Goal: Task Accomplishment & Management: Manage account settings

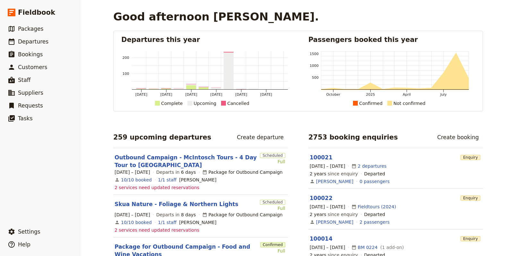
click at [86, 63] on div "Good afternoon [PERSON_NAME]. Departures this year [DATE] [DATE] [DATE] [DATE] …" at bounding box center [297, 128] width 435 height 256
click at [91, 61] on div "Good afternoon [PERSON_NAME]. Departures this year [DATE] [DATE] [DATE] [DATE] …" at bounding box center [297, 128] width 435 height 256
click at [92, 60] on div "Good afternoon [PERSON_NAME]. Departures this year [DATE] [DATE] [DATE] [DATE] …" at bounding box center [297, 128] width 435 height 256
click at [46, 28] on link "​ Packages" at bounding box center [40, 28] width 80 height 13
select select "UPDATED_AT"
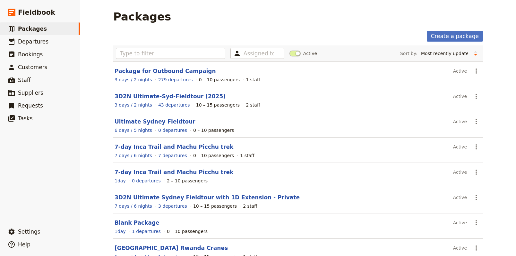
click at [267, 24] on main "Packages Create a package Assigned to Active Sort by: Name Number of departures…" at bounding box center [297, 173] width 385 height 347
drag, startPoint x: 210, startPoint y: 14, endPoint x: 198, endPoint y: 21, distance: 13.2
click at [210, 14] on div "Packages" at bounding box center [297, 16] width 369 height 13
click at [154, 55] on input "text" at bounding box center [170, 53] width 109 height 11
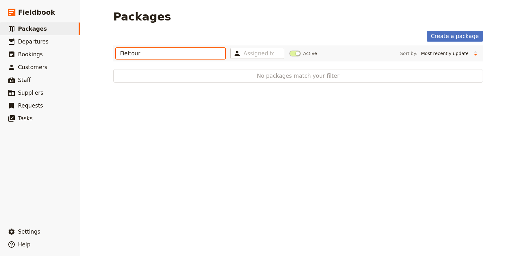
drag, startPoint x: 167, startPoint y: 52, endPoint x: 114, endPoint y: 54, distance: 52.3
click at [116, 54] on input "Fieltour" at bounding box center [170, 53] width 109 height 11
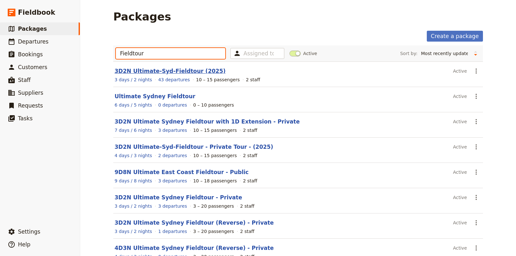
type input "Fieldtour"
click at [152, 74] on link "3D2N Ultimate-Syd-Fieldtour (2025)" at bounding box center [169, 71] width 111 height 6
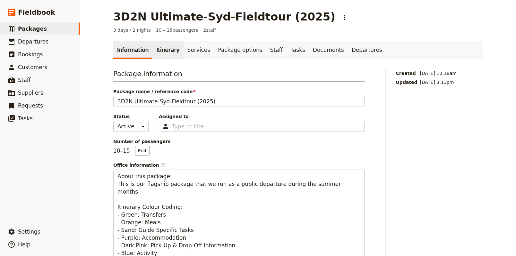
click at [157, 44] on link "Itinerary" at bounding box center [167, 50] width 31 height 18
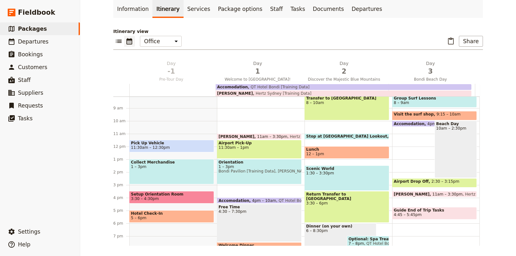
scroll to position [111, 0]
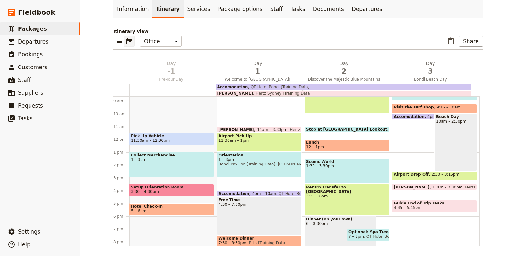
click at [241, 141] on span "11:30am – 1pm" at bounding box center [258, 140] width 81 height 4
select select "1"
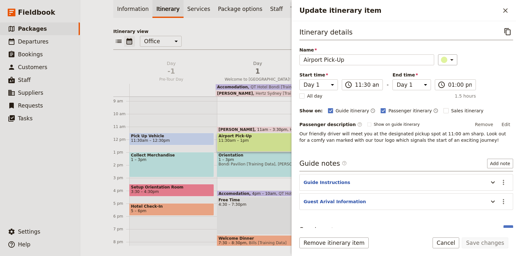
scroll to position [10, 0]
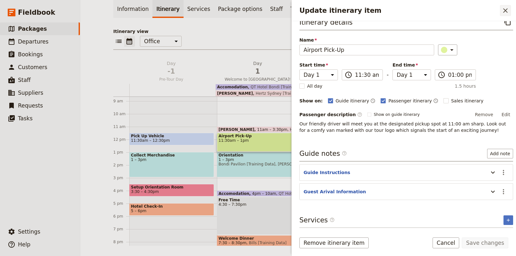
click at [505, 8] on icon "Close drawer" at bounding box center [505, 11] width 8 height 8
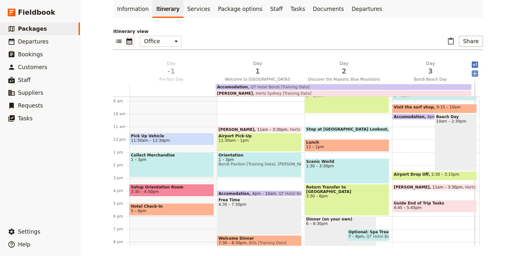
click at [471, 72] on icon "Add after day 4" at bounding box center [474, 74] width 6 height 6
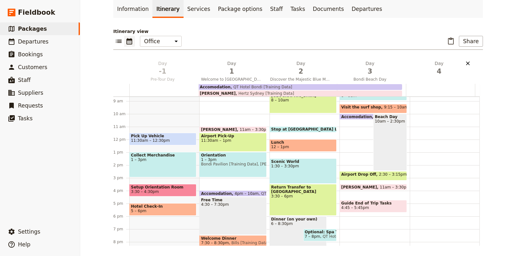
click at [466, 66] on icon "Delete day undefined" at bounding box center [467, 63] width 6 height 6
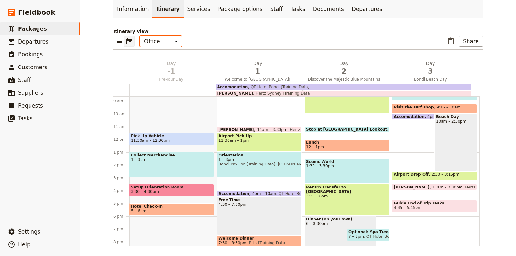
click at [168, 42] on select "Office Guide Passenger Sales" at bounding box center [161, 41] width 42 height 11
click at [169, 38] on select "Office Guide Passenger Sales" at bounding box center [161, 41] width 42 height 11
click at [218, 41] on div "​ ​ Office Guide Passenger Sales ​ Share" at bounding box center [297, 43] width 369 height 14
click at [216, 38] on div "​ ​ Office Guide Passenger Sales ​ Share" at bounding box center [297, 43] width 369 height 14
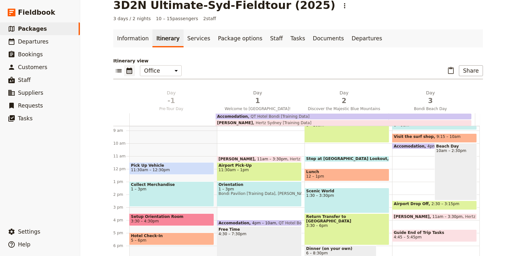
click at [216, 62] on p "Itinerary view" at bounding box center [297, 61] width 369 height 6
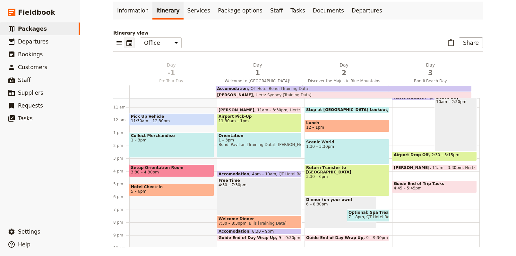
scroll to position [135, 0]
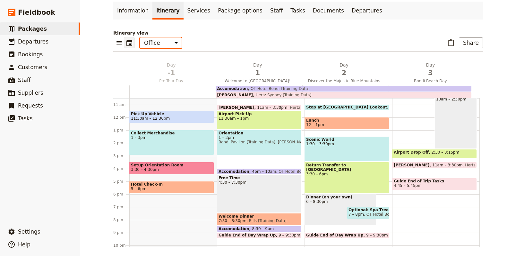
click at [164, 44] on select "Office Guide Passenger Sales" at bounding box center [161, 43] width 42 height 11
click at [140, 38] on select "Office Guide Passenger Sales" at bounding box center [161, 43] width 42 height 11
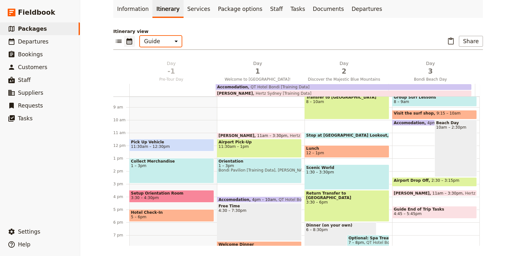
scroll to position [105, 0]
click at [147, 37] on select "Office Guide Passenger Sales" at bounding box center [161, 41] width 42 height 11
click at [140, 36] on select "Office Guide Passenger Sales" at bounding box center [161, 41] width 42 height 11
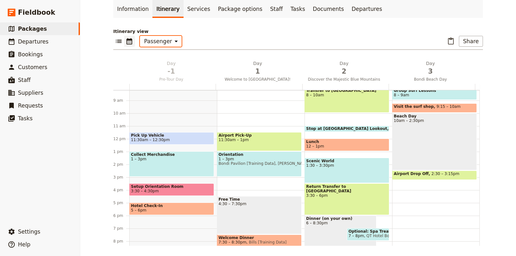
click at [154, 38] on select "Office Guide Passenger Sales" at bounding box center [161, 41] width 42 height 11
select select "MARKETING"
click at [140, 36] on select "Office Guide Passenger Sales" at bounding box center [161, 41] width 42 height 11
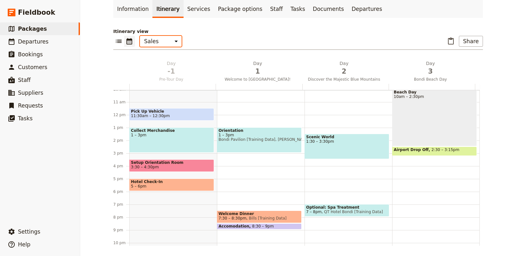
scroll to position [131, 0]
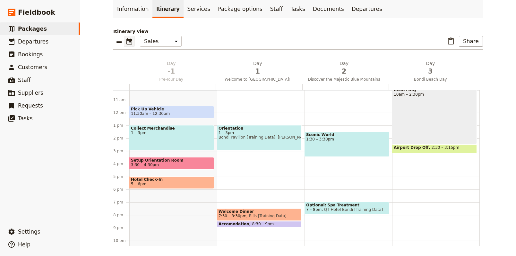
click at [230, 136] on span "Bondi Pavilion [Training Data], [PERSON_NAME] [Training Data]" at bounding box center [258, 137] width 81 height 4
select select "1"
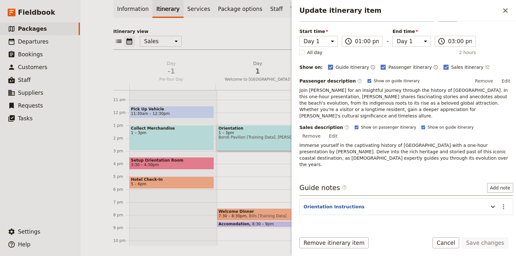
scroll to position [46, 0]
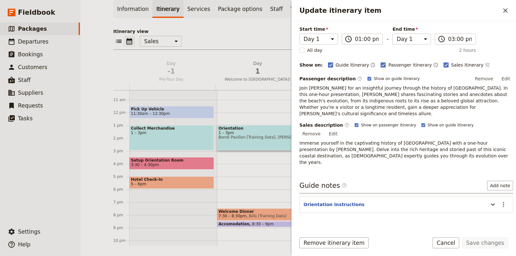
click at [337, 65] on span "Guide itinerary" at bounding box center [352, 65] width 34 height 6
click at [328, 62] on input "Guide itinerary" at bounding box center [327, 62] width 0 height 0
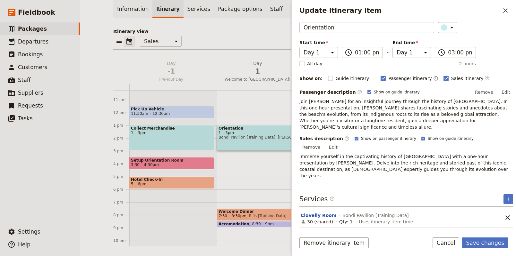
click at [328, 79] on rect "Update itinerary item" at bounding box center [330, 78] width 5 height 5
click at [327, 75] on input "Guide itinerary" at bounding box center [327, 75] width 0 height 0
checkbox input "true"
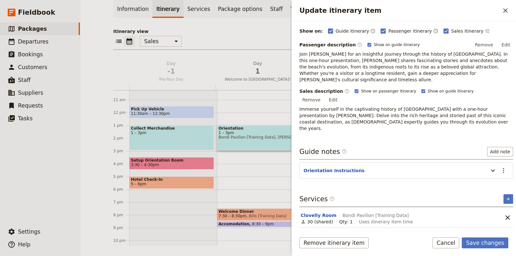
click at [403, 228] on section "1 hour presentation [PERSON_NAME] [Training Data] Unlimited Qty: 1 Uses itinera…" at bounding box center [399, 238] width 200 height 20
click at [505, 197] on icon "Add service inclusion" at bounding box center [507, 199] width 5 height 5
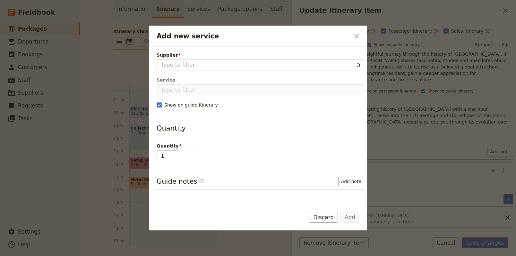
scroll to position [16, 0]
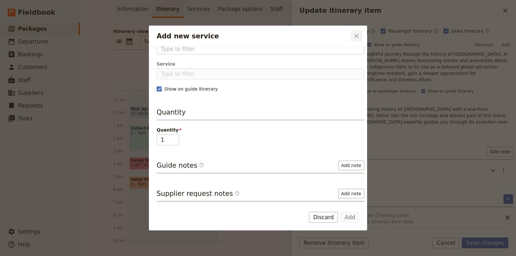
click at [354, 38] on icon "Close dialog" at bounding box center [356, 36] width 8 height 8
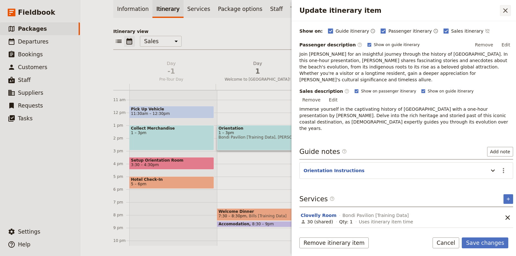
click at [502, 9] on icon "Close drawer" at bounding box center [505, 11] width 8 height 8
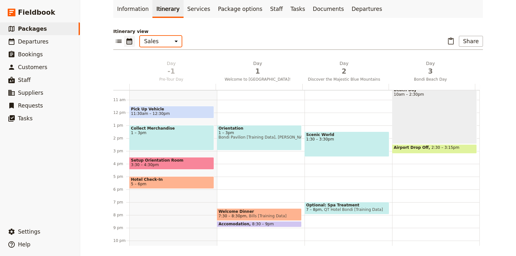
click at [151, 38] on select "Office Guide Passenger Sales" at bounding box center [161, 41] width 42 height 11
select select "STAFF"
click at [140, 36] on select "Office Guide Passenger Sales" at bounding box center [161, 41] width 42 height 11
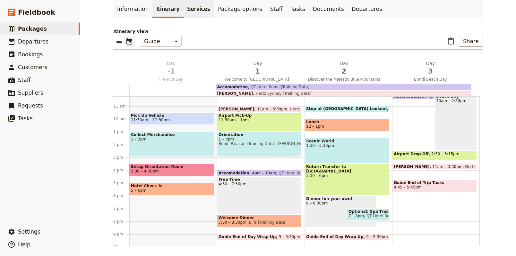
drag, startPoint x: 189, startPoint y: 13, endPoint x: 191, endPoint y: 17, distance: 3.9
click at [189, 13] on link "Services" at bounding box center [198, 9] width 31 height 18
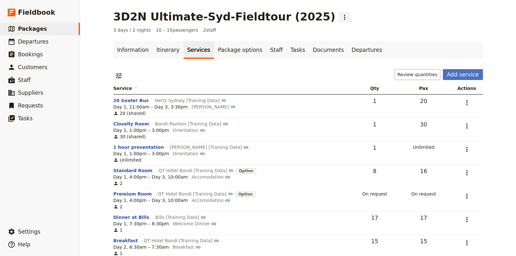
click at [340, 20] on icon "Actions" at bounding box center [344, 17] width 8 height 8
drag, startPoint x: 332, startPoint y: 13, endPoint x: 363, endPoint y: 38, distance: 39.9
click at [332, 13] on div "3D2N Ultimate-Syd-Fieldtour (2025) ​" at bounding box center [297, 16] width 369 height 13
click at [416, 76] on button "Review quantities" at bounding box center [417, 74] width 46 height 11
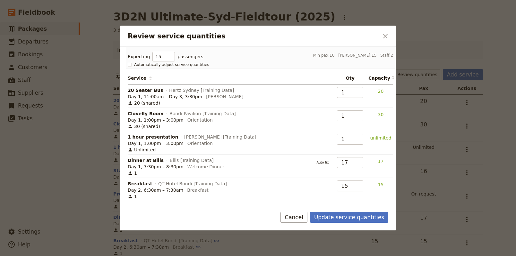
drag, startPoint x: 384, startPoint y: 35, endPoint x: 240, endPoint y: 41, distance: 143.8
click at [383, 35] on icon "Close dialog" at bounding box center [385, 36] width 8 height 8
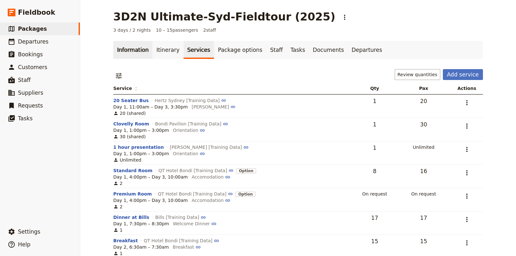
click at [125, 53] on link "Information" at bounding box center [132, 50] width 39 height 18
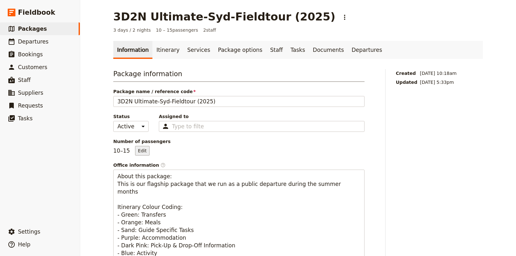
click at [137, 151] on button "Edit" at bounding box center [142, 151] width 14 height 10
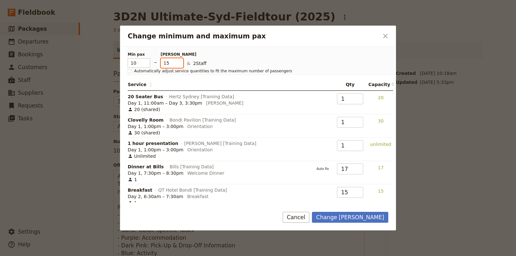
click at [170, 63] on input "15" at bounding box center [172, 63] width 22 height 10
drag, startPoint x: 173, startPoint y: 63, endPoint x: 128, endPoint y: 61, distance: 45.9
click at [128, 61] on div "Min pax 10 – [PERSON_NAME] 15 & 2 Staff" at bounding box center [256, 60] width 256 height 16
type input "5"
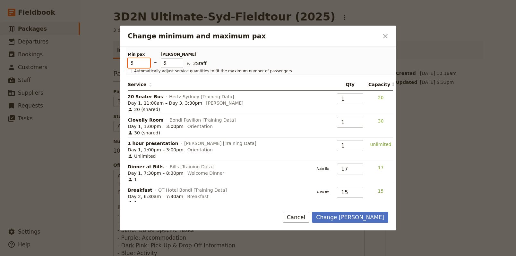
drag, startPoint x: 136, startPoint y: 64, endPoint x: 52, endPoint y: 51, distance: 85.7
click at [52, 256] on div "Change minimum and maximum pax ​ Min pax 5 – Max pax 5 & 2 Staff Automatically …" at bounding box center [258, 256] width 516 height 0
click at [155, 73] on span "Automatically adjust service quantities to fit the maximum number of passengers" at bounding box center [213, 71] width 158 height 5
click at [128, 69] on input "Automatically adjust service quantities to fit the maximum number of passengers" at bounding box center [127, 68] width 0 height 0
checkbox input "true"
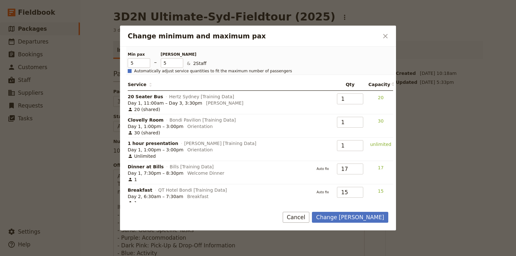
type input "5"
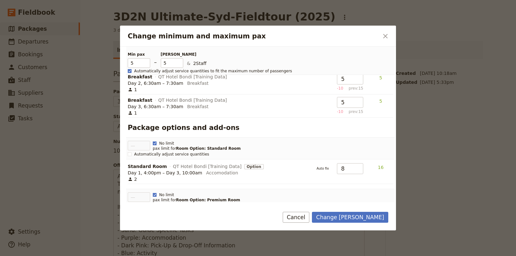
scroll to position [133, 0]
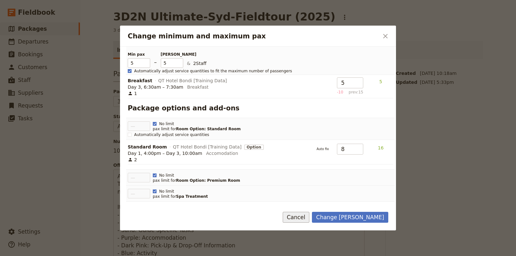
click at [309, 220] on button "Cancel" at bounding box center [295, 217] width 27 height 11
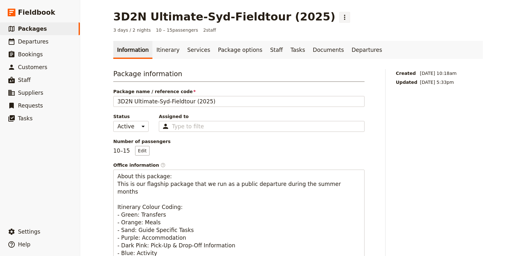
drag, startPoint x: 301, startPoint y: 14, endPoint x: 299, endPoint y: 20, distance: 6.0
click at [340, 14] on icon "Actions" at bounding box center [344, 17] width 8 height 8
click at [309, 42] on span "Clone this package" at bounding box center [323, 40] width 43 height 6
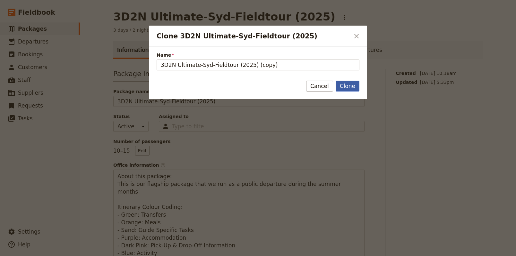
click at [345, 90] on button "Clone" at bounding box center [347, 86] width 24 height 11
type input "3D2N Ultimate-Syd-Fieldtour (2025) (copy)"
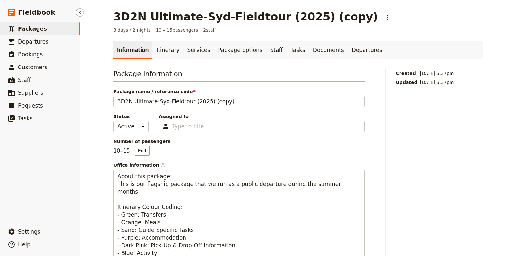
click at [43, 29] on link "​ Packages" at bounding box center [40, 28] width 80 height 13
select select "UPDATED_AT"
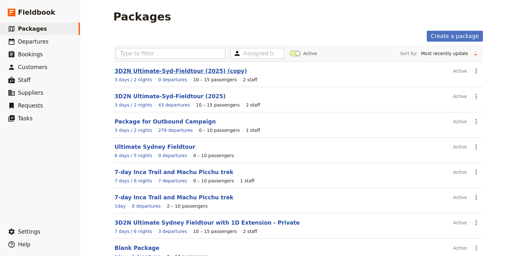
click at [151, 71] on link "3D2N Ultimate-Syd-Fieldtour (2025) (copy)" at bounding box center [180, 71] width 132 height 6
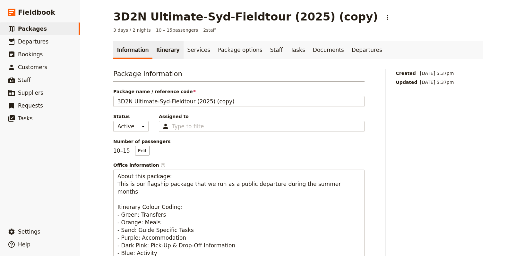
drag, startPoint x: 156, startPoint y: 48, endPoint x: 160, endPoint y: 49, distance: 4.5
click at [156, 48] on link "Itinerary" at bounding box center [167, 50] width 31 height 18
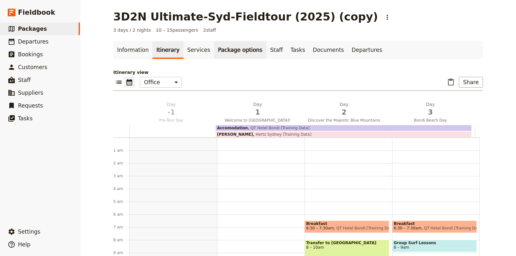
scroll to position [77, 0]
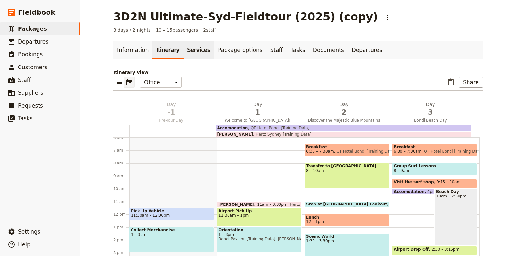
click at [183, 50] on link "Services" at bounding box center [198, 50] width 31 height 18
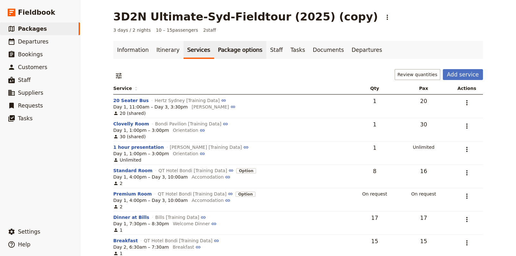
click at [225, 48] on link "Package options" at bounding box center [240, 50] width 52 height 18
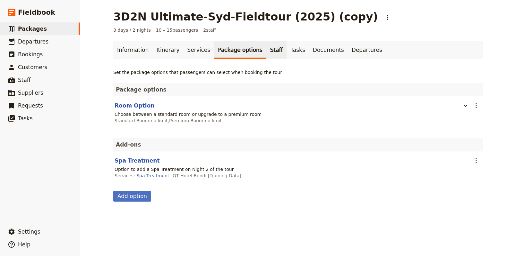
click at [266, 52] on link "Staff" at bounding box center [276, 50] width 21 height 18
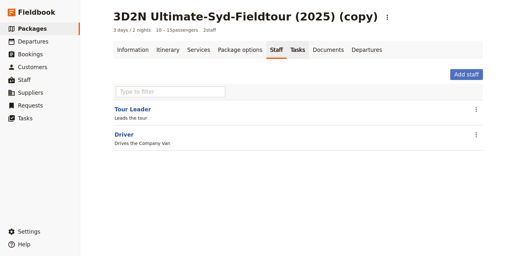
click at [286, 48] on link "Tasks" at bounding box center [297, 50] width 22 height 18
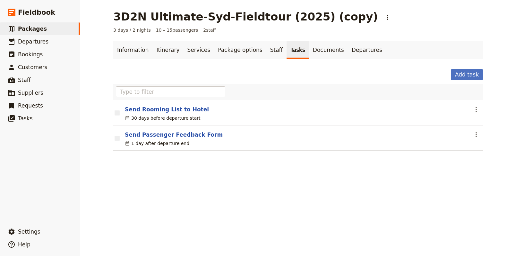
click at [170, 109] on button "Send Rooming List to Hotel" at bounding box center [167, 110] width 84 height 8
select select "DEPARTURE_START"
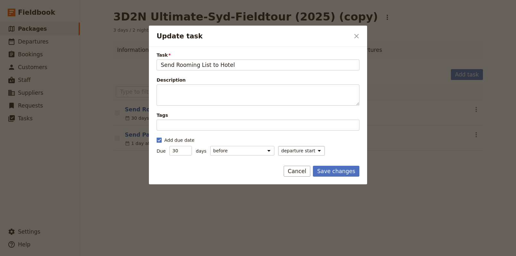
drag, startPoint x: 334, startPoint y: 147, endPoint x: 306, endPoint y: 150, distance: 28.6
click at [310, 149] on div "Due 30 days before after departure end departure start" at bounding box center [257, 151] width 203 height 10
click at [305, 150] on select "departure end departure start" at bounding box center [301, 151] width 46 height 10
click at [356, 39] on icon "Close dialog" at bounding box center [356, 36] width 8 height 8
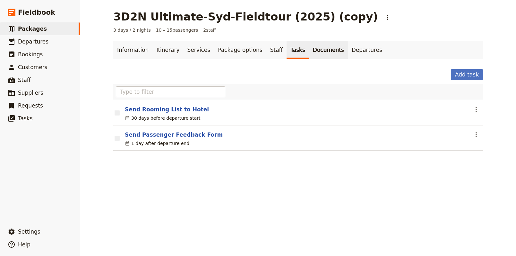
click at [309, 51] on link "Documents" at bounding box center [328, 50] width 39 height 18
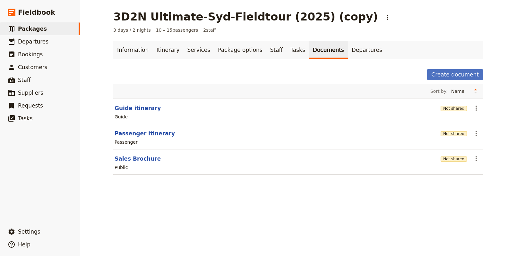
click at [159, 99] on section "Guide itinerary Not shared ​ Guide" at bounding box center [297, 112] width 369 height 26
drag, startPoint x: 368, startPoint y: 97, endPoint x: 430, endPoint y: 76, distance: 65.0
click at [367, 97] on div "Sort by: Name Most recently updated Most recently created" at bounding box center [297, 91] width 369 height 15
click at [134, 159] on button "Sales Brochure" at bounding box center [137, 159] width 46 height 8
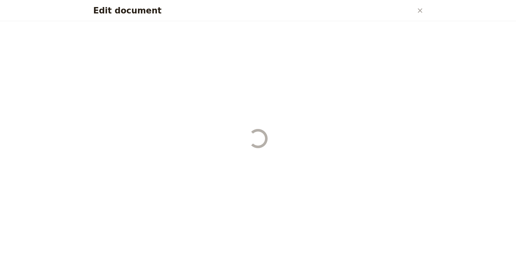
select select "DEFAULT"
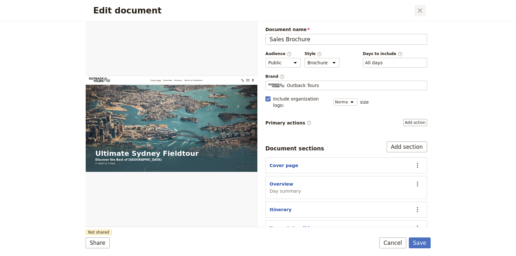
click at [418, 12] on icon "Close dialog" at bounding box center [419, 10] width 4 height 4
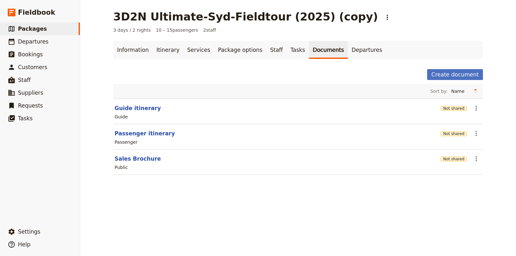
click at [240, 78] on div "Create document" at bounding box center [297, 74] width 369 height 11
click at [136, 156] on button "Sales Brochure" at bounding box center [137, 159] width 46 height 8
select select "DEFAULT"
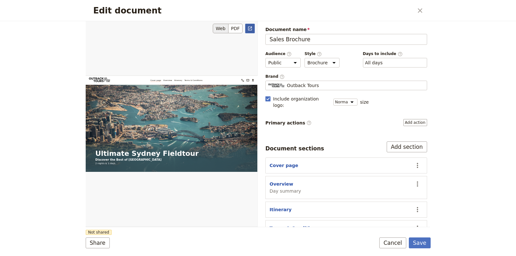
click at [249, 27] on icon "Open full preview" at bounding box center [249, 28] width 5 height 5
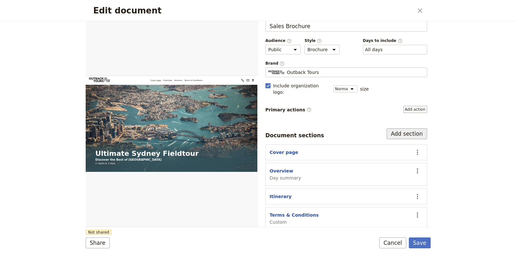
click at [395, 130] on button "Add section" at bounding box center [406, 134] width 40 height 11
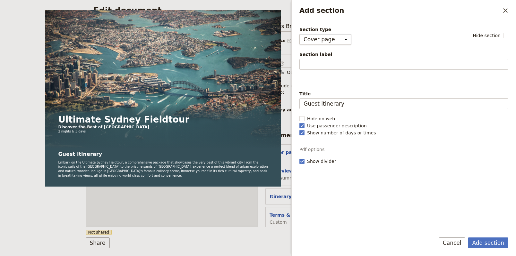
click at [332, 37] on select "Cover page Day summary Itinerary Custom" at bounding box center [325, 39] width 52 height 11
select select "CUSTOM"
click at [299, 34] on select "Cover page Day summary Itinerary Custom" at bounding box center [325, 39] width 52 height 11
select select "default"
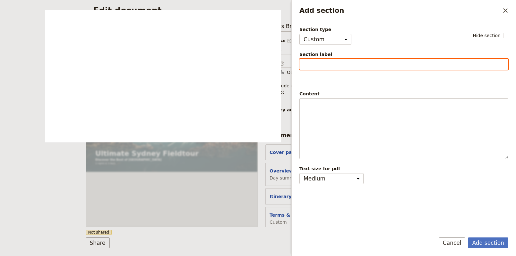
click at [328, 66] on input "Section label" at bounding box center [403, 64] width 209 height 11
type input "Costs + Quote"
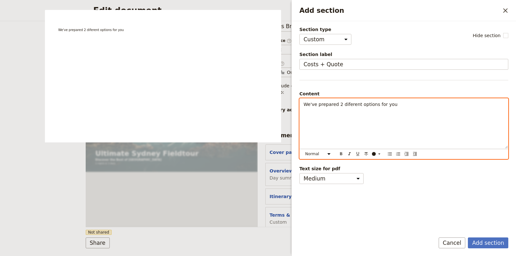
click at [312, 104] on span "We've prepared 2 diferent options for you" at bounding box center [350, 104] width 94 height 5
drag, startPoint x: 312, startPoint y: 104, endPoint x: 316, endPoint y: 130, distance: 25.9
click at [312, 104] on span "We've prepared 2 diferent options for you" at bounding box center [350, 104] width 94 height 5
click at [317, 155] on select "Normal Small text Heading 1 Heading 2 Heading 3" at bounding box center [318, 154] width 31 height 7
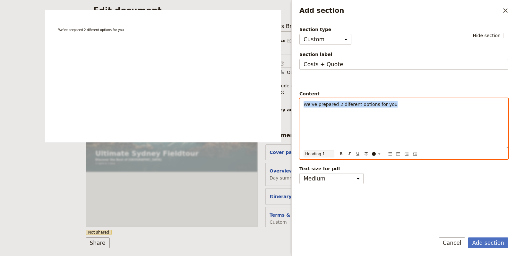
click at [303, 151] on select "Normal Small text Heading 1 Heading 2 Heading 3" at bounding box center [318, 154] width 31 height 7
select select "h1"
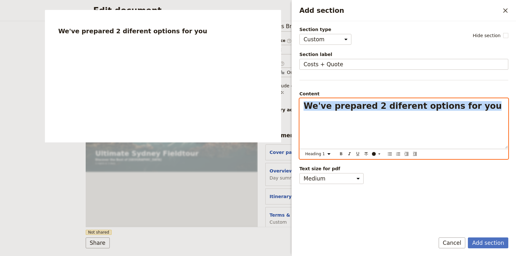
click at [340, 126] on div "We've prepared 2 diferent options for you" at bounding box center [403, 124] width 208 height 50
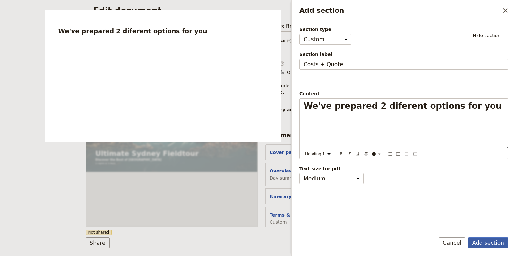
click at [500, 244] on button "Add section" at bounding box center [487, 243] width 40 height 11
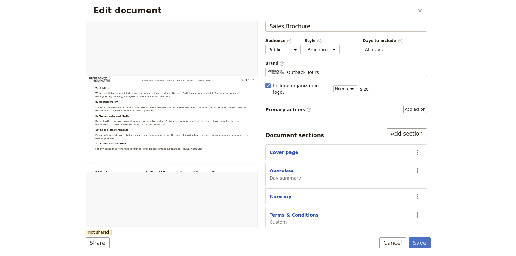
scroll to position [39, 0]
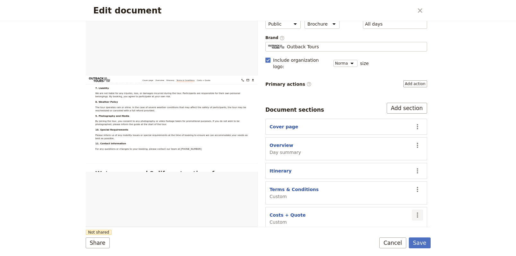
click at [413, 212] on icon "Actions" at bounding box center [417, 216] width 8 height 8
click at [397, 175] on span "Remove section" at bounding box center [387, 172] width 52 height 6
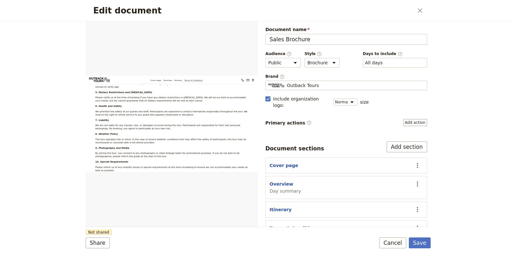
scroll to position [13, 0]
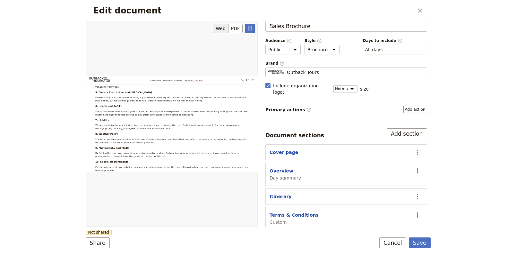
click at [152, 111] on div "Edit document" at bounding box center [172, 124] width 172 height 206
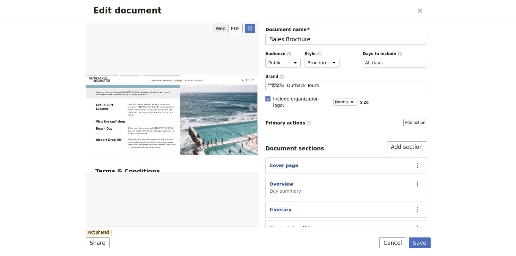
scroll to position [1148, 0]
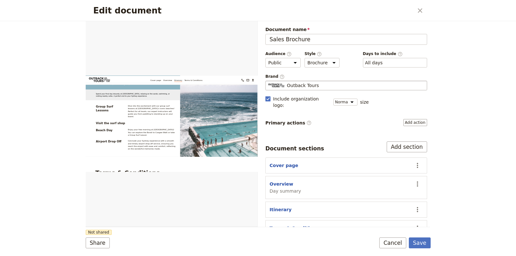
click at [313, 84] on span "Outback Tours" at bounding box center [303, 85] width 32 height 6
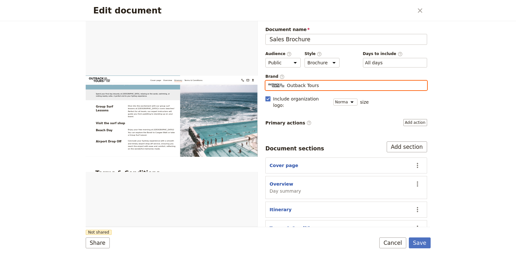
click at [268, 81] on input "Outback Tours" at bounding box center [268, 81] width 0 height 0
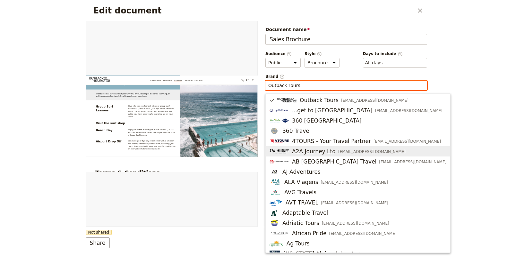
scroll to position [49, 0]
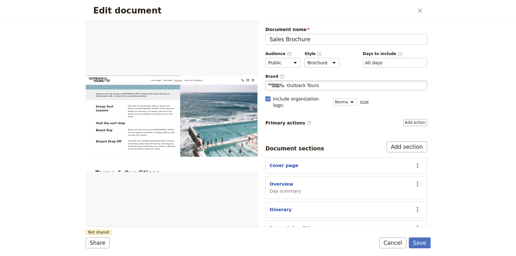
click at [346, 55] on div "Audience ​ Public Passenger Guide Style ​ Brochure Run sheet Days to include ​ …" at bounding box center [346, 59] width 162 height 16
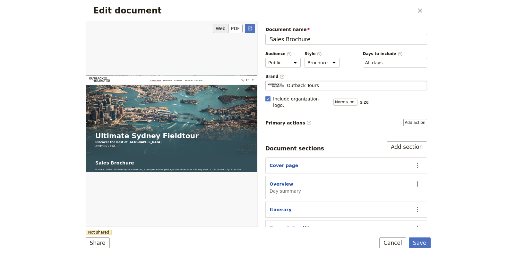
scroll to position [0, 0]
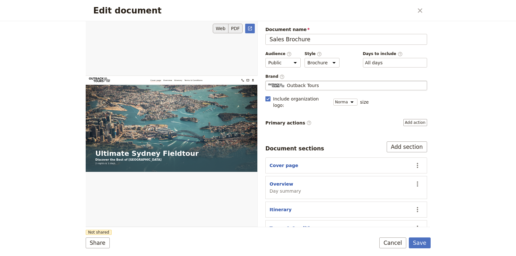
click at [233, 31] on button "PDF" at bounding box center [235, 29] width 14 height 10
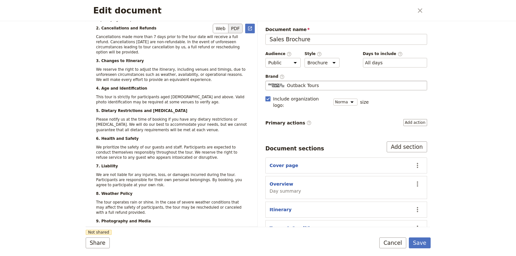
scroll to position [2313, 0]
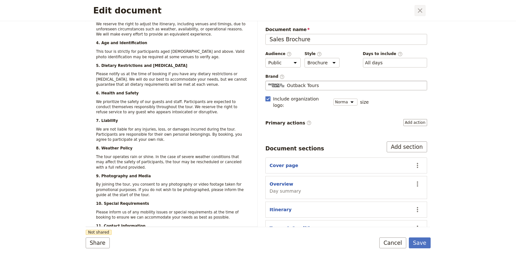
click at [423, 14] on icon "Close dialog" at bounding box center [420, 11] width 8 height 8
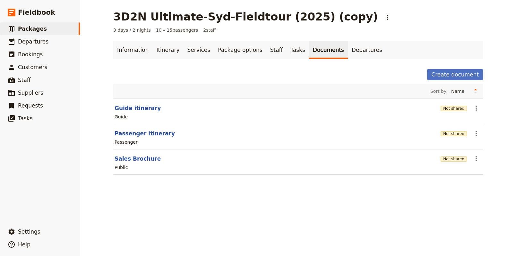
click at [374, 14] on div "3D2N Ultimate-Syd-Fieldtour (2025) (copy) ​" at bounding box center [297, 16] width 369 height 13
click at [348, 51] on link "Departures" at bounding box center [367, 50] width 38 height 18
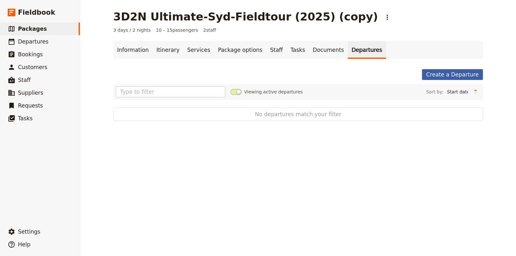
click at [456, 74] on link "Create a Departure" at bounding box center [452, 74] width 61 height 11
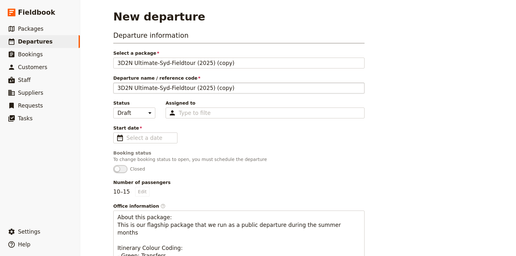
scroll to position [16, 0]
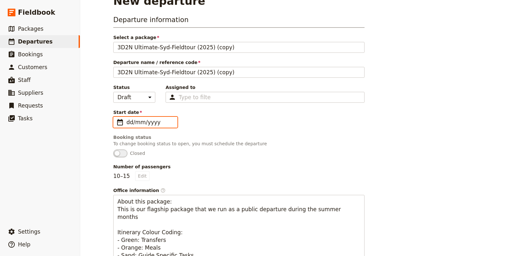
click at [139, 125] on input "dd/mm/yyyy" at bounding box center [149, 123] width 47 height 8
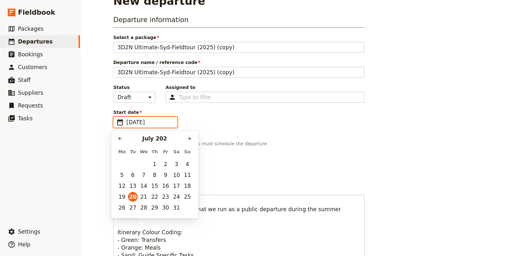
type input "[DATE]"
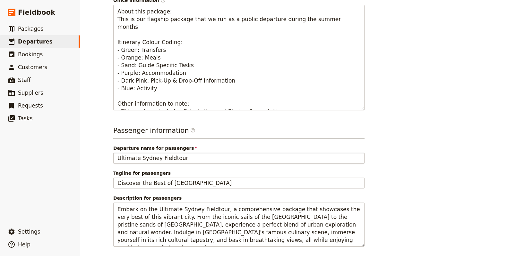
scroll to position [235, 0]
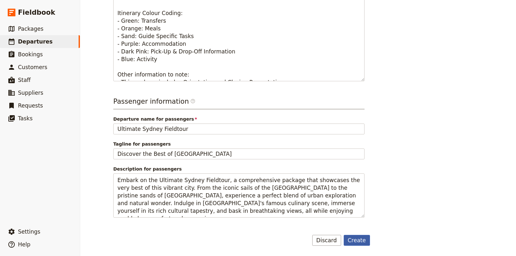
click at [355, 240] on button "Create" at bounding box center [356, 240] width 27 height 11
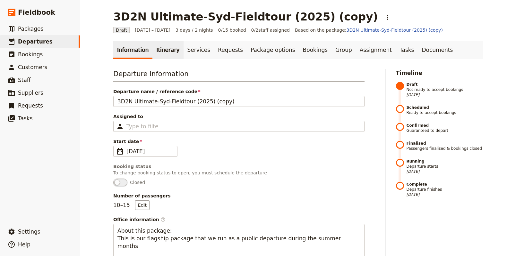
click at [160, 49] on link "Itinerary" at bounding box center [167, 50] width 31 height 18
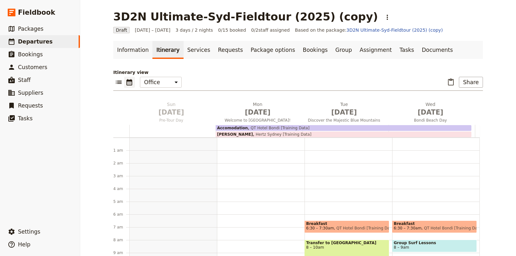
scroll to position [77, 0]
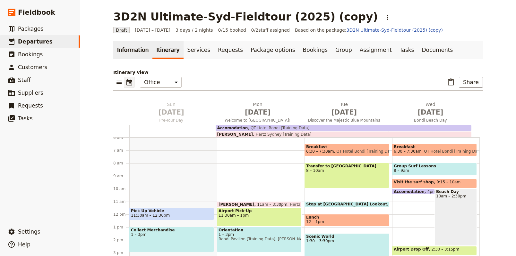
click at [131, 50] on link "Information" at bounding box center [132, 50] width 39 height 18
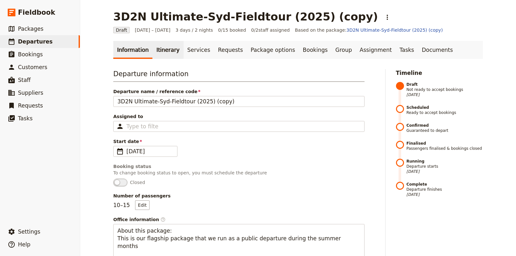
click at [158, 46] on link "Itinerary" at bounding box center [167, 50] width 31 height 18
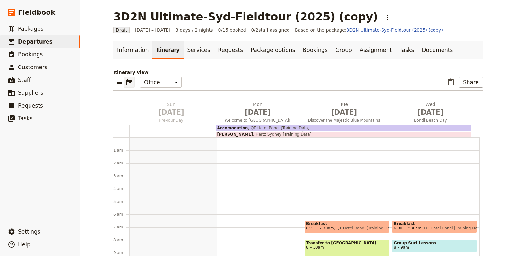
scroll to position [77, 0]
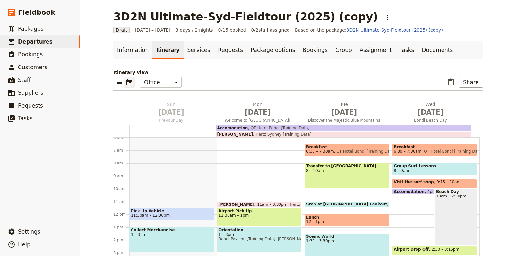
click at [231, 220] on div "Airport Pick-Up 11:30am – 1pm" at bounding box center [259, 217] width 85 height 19
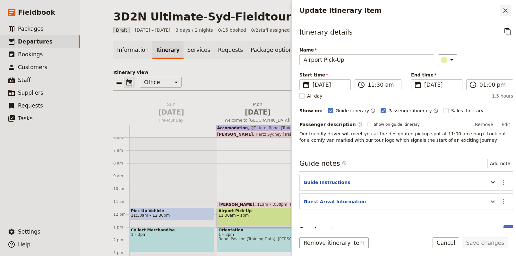
click at [504, 12] on icon "Close drawer" at bounding box center [505, 11] width 8 height 8
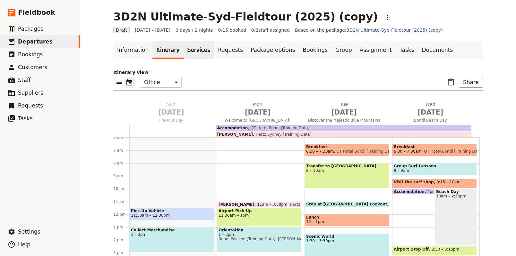
click at [184, 51] on link "Services" at bounding box center [198, 50] width 31 height 18
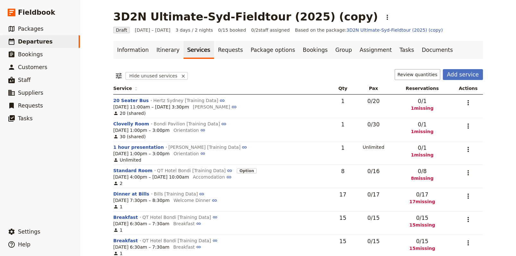
scroll to position [13, 0]
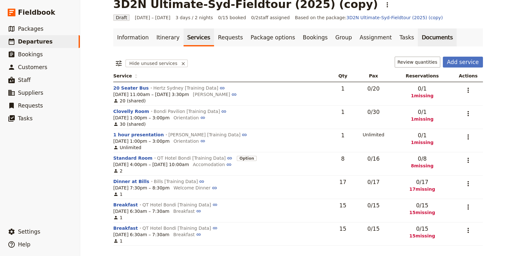
click at [417, 38] on link "Documents" at bounding box center [436, 38] width 39 height 18
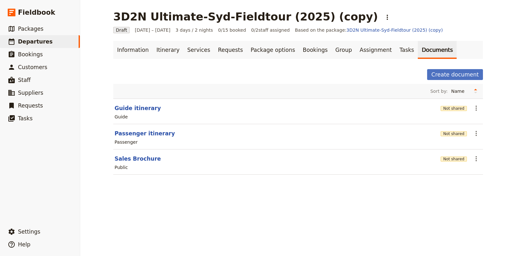
click at [174, 133] on header "Passenger itinerary" at bounding box center [275, 134] width 323 height 8
click at [346, 73] on div "Create document" at bounding box center [297, 74] width 369 height 11
drag, startPoint x: 265, startPoint y: 63, endPoint x: 90, endPoint y: 59, distance: 175.1
click at [263, 63] on div "Information Itinerary Services Requests Package options Bookings Group Assignme…" at bounding box center [297, 112] width 369 height 142
click at [55, 40] on link "​ Departures" at bounding box center [40, 41] width 80 height 13
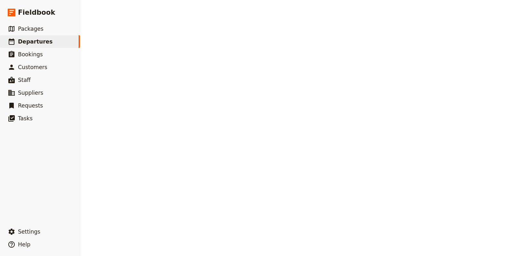
select select "CREATED_AT"
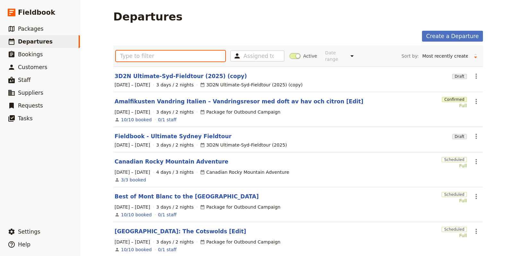
click at [151, 53] on input "text" at bounding box center [170, 56] width 109 height 11
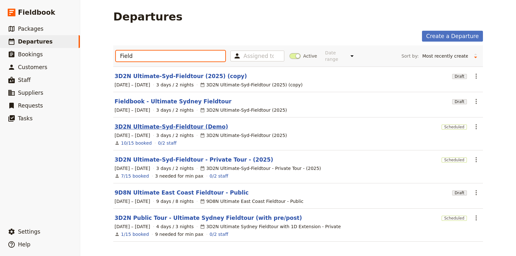
type input "Field"
click at [149, 123] on link "3D2N Ultimate-Syd-Fieldtour (Demo)" at bounding box center [170, 127] width 113 height 8
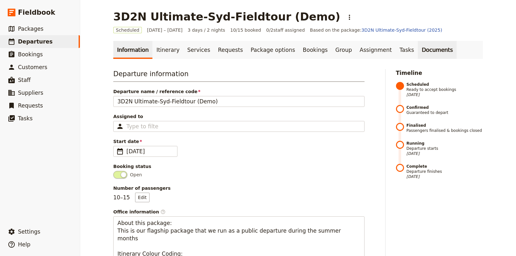
click at [417, 49] on link "Documents" at bounding box center [436, 50] width 39 height 18
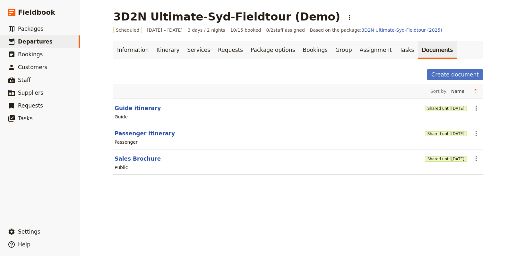
click at [141, 133] on button "Passenger itinerary" at bounding box center [144, 134] width 60 height 8
select select "PASSENGER"
select select "RUN_SHEET"
select select "DEFAULT"
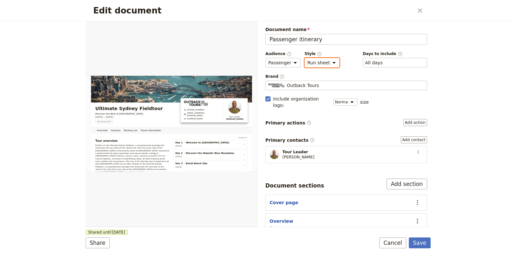
click at [313, 66] on select "Brochure Run sheet" at bounding box center [321, 63] width 35 height 10
click at [304, 58] on select "Brochure Run sheet" at bounding box center [321, 63] width 35 height 10
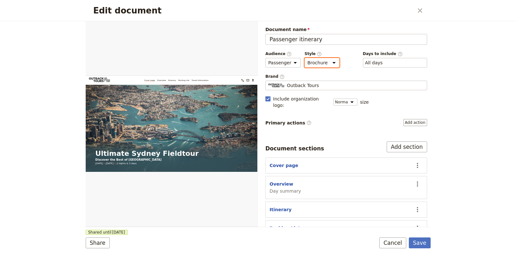
click at [323, 64] on select "Brochure Run sheet" at bounding box center [321, 63] width 35 height 10
select select "RUN_SHEET"
click at [304, 58] on select "Brochure Run sheet" at bounding box center [321, 63] width 35 height 10
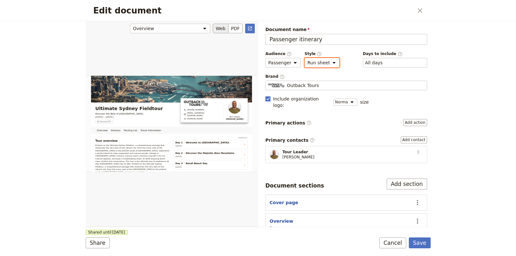
scroll to position [18, 0]
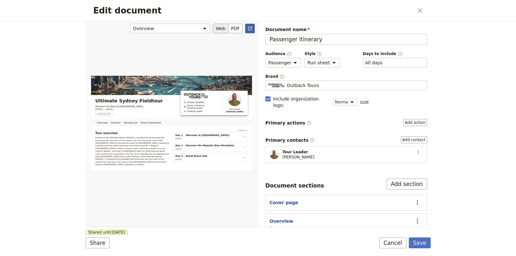
click at [249, 30] on icon "Open full preview" at bounding box center [250, 29] width 4 height 4
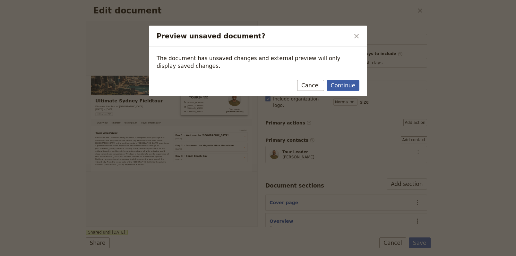
click at [347, 86] on link "Continue" at bounding box center [342, 85] width 33 height 11
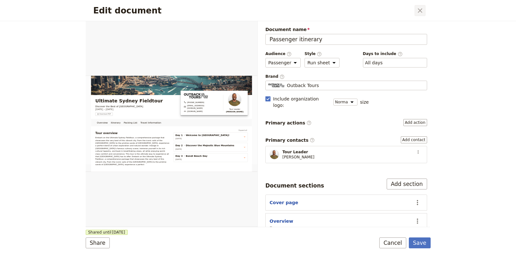
click at [418, 7] on icon "Close dialog" at bounding box center [420, 11] width 8 height 8
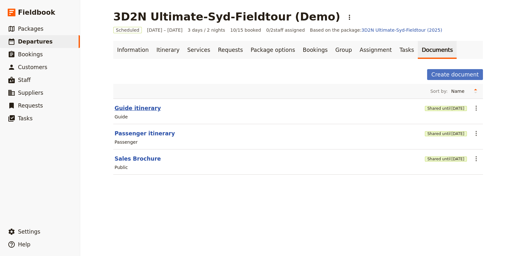
click at [139, 108] on button "Guide itinerary" at bounding box center [137, 109] width 46 height 8
select select "STAFF"
select select "RUN_SHEET"
select select "DEFAULT"
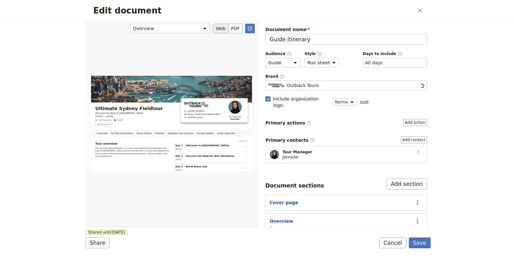
scroll to position [0, 0]
drag, startPoint x: 424, startPoint y: 9, endPoint x: 393, endPoint y: 10, distance: 31.1
click at [424, 9] on button "​" at bounding box center [419, 10] width 11 height 11
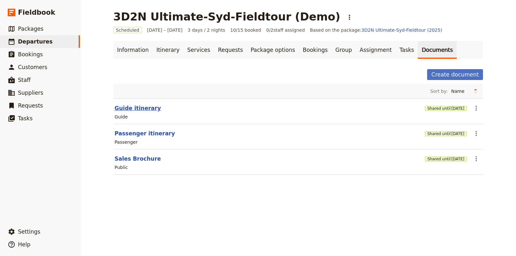
drag, startPoint x: 129, startPoint y: 110, endPoint x: 123, endPoint y: 110, distance: 5.8
click at [123, 110] on button "Guide itinerary" at bounding box center [137, 109] width 46 height 8
select select "STAFF"
select select "RUN_SHEET"
select select "DEFAULT"
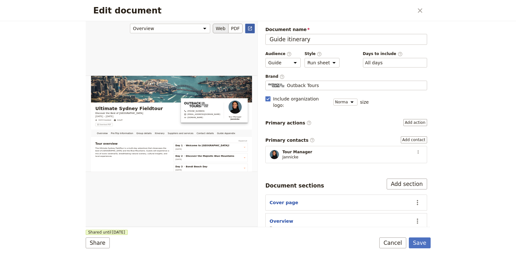
click at [251, 27] on icon "Open full preview" at bounding box center [250, 29] width 4 height 4
click at [421, 12] on icon "Close dialog" at bounding box center [419, 10] width 4 height 4
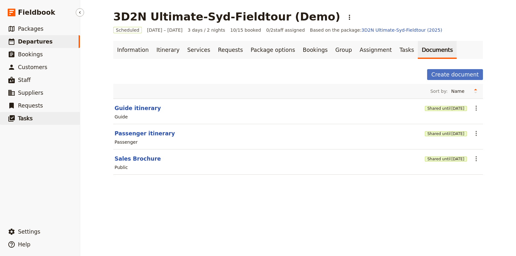
click at [26, 119] on span "Tasks" at bounding box center [25, 118] width 15 height 6
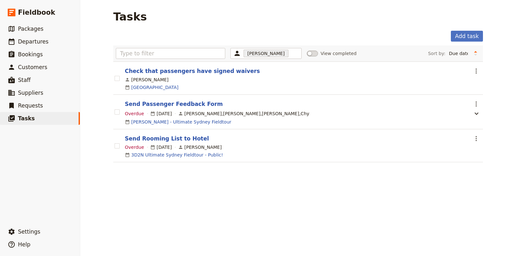
click at [167, 75] on section "Check that passengers have signed waivers ​ [PERSON_NAME]" at bounding box center [297, 78] width 369 height 33
click at [168, 74] on button "Check that passengers have signed waivers" at bounding box center [192, 71] width 135 height 8
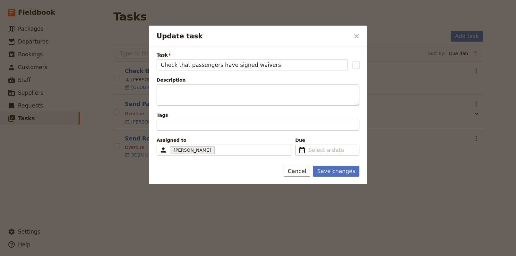
click at [228, 157] on form "Task Check that passengers have signed waivers Description Tags Assigned to [PE…" at bounding box center [258, 116] width 218 height 138
click at [229, 155] on div "[PERSON_NAME] 5fbf423f1c00dd10b4789d97" at bounding box center [223, 150] width 135 height 11
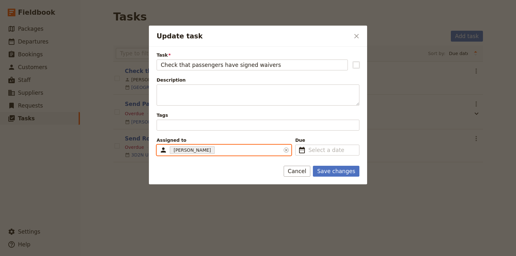
click at [217, 154] on input "Assigned to [PERSON_NAME] 5fbf423f1c00dd10b4789d97" at bounding box center [216, 151] width 1 height 8
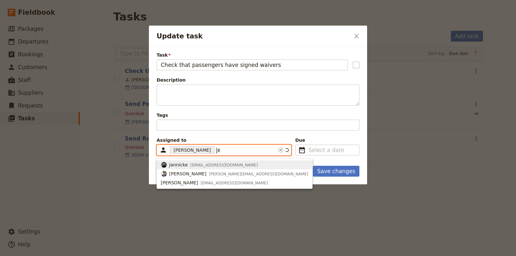
type input "Jef"
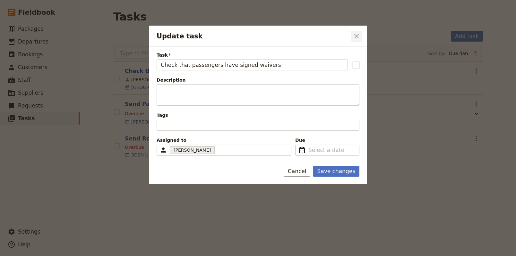
click at [361, 37] on button "​" at bounding box center [356, 36] width 11 height 11
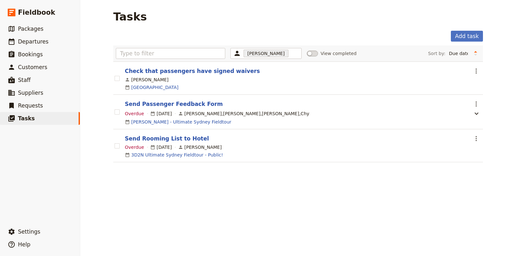
drag, startPoint x: 246, startPoint y: 165, endPoint x: 175, endPoint y: 133, distance: 78.3
click at [246, 165] on div "[PERSON_NAME] 5fbf423f1c00dd10b4789d97 View completed Sort by: Due date Most re…" at bounding box center [297, 108] width 369 height 125
click at [23, 41] on span "Departures" at bounding box center [33, 41] width 30 height 6
select select "CREATED_AT"
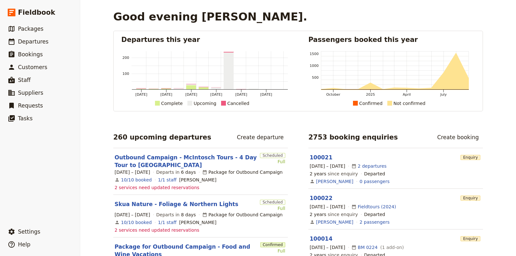
click at [180, 156] on link "Outbound Campaign - McIntosch Tours - 4 Day Tour to [GEOGRAPHIC_DATA]" at bounding box center [185, 161] width 143 height 15
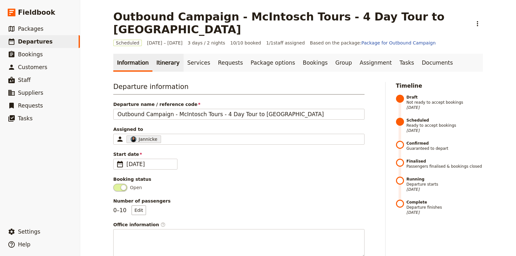
click at [159, 54] on link "Itinerary" at bounding box center [167, 63] width 31 height 18
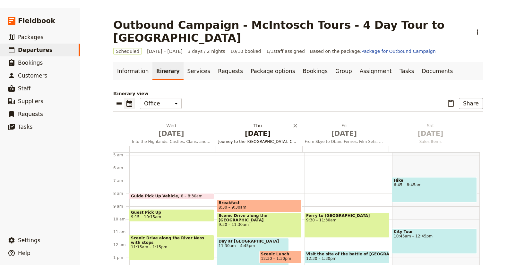
scroll to position [57, 0]
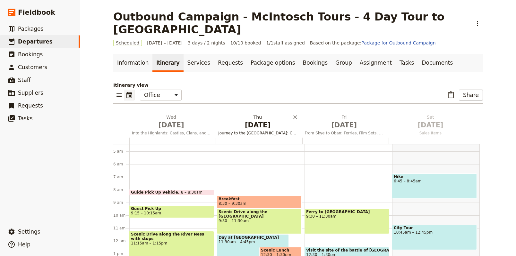
drag, startPoint x: 261, startPoint y: 113, endPoint x: 257, endPoint y: 109, distance: 5.0
click at [257, 121] on span "Sep 11" at bounding box center [257, 126] width 79 height 10
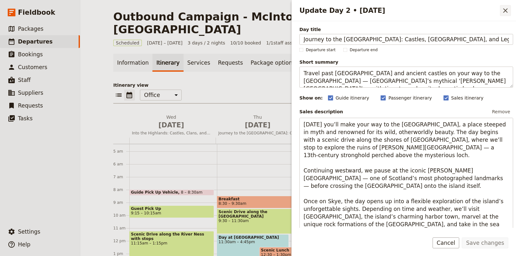
click at [503, 6] on button "​" at bounding box center [504, 10] width 11 height 11
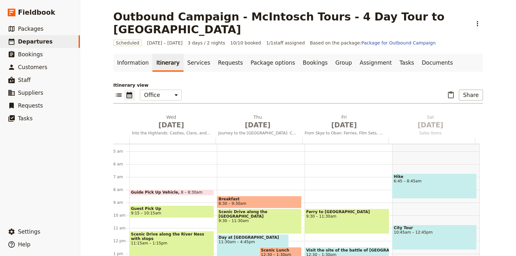
click at [240, 202] on span "8:30 – 9:30am" at bounding box center [232, 204] width 28 height 4
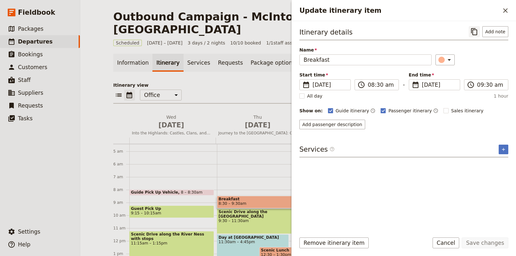
click at [473, 31] on icon "Copy itinerary item" at bounding box center [474, 31] width 6 height 7
click at [506, 9] on icon "Close drawer" at bounding box center [505, 10] width 4 height 4
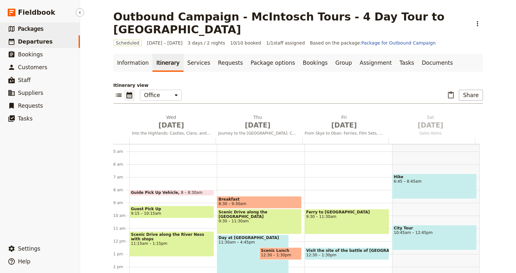
click at [38, 29] on span "Packages" at bounding box center [30, 29] width 25 height 6
select select "UPDATED_AT"
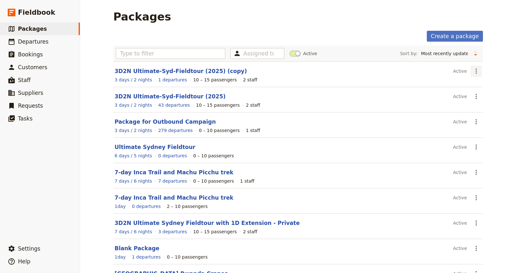
click at [473, 72] on icon "Actions" at bounding box center [476, 71] width 8 height 8
click at [450, 113] on span "Delete package..." at bounding box center [445, 112] width 39 height 6
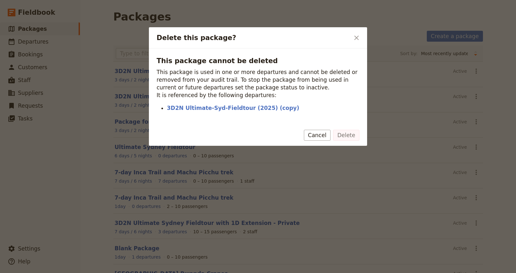
drag, startPoint x: 322, startPoint y: 135, endPoint x: 309, endPoint y: 132, distance: 12.9
click at [322, 135] on button "Cancel" at bounding box center [317, 135] width 27 height 11
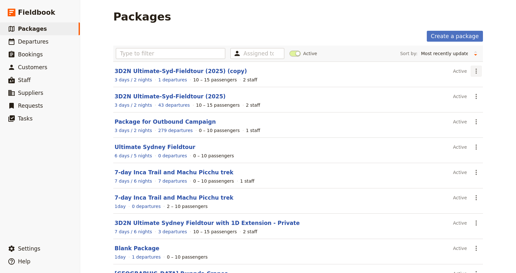
drag, startPoint x: 473, startPoint y: 71, endPoint x: 471, endPoint y: 76, distance: 5.8
click at [475, 71] on icon "Actions" at bounding box center [475, 71] width 1 height 5
click at [454, 111] on span "Delete package..." at bounding box center [445, 112] width 39 height 6
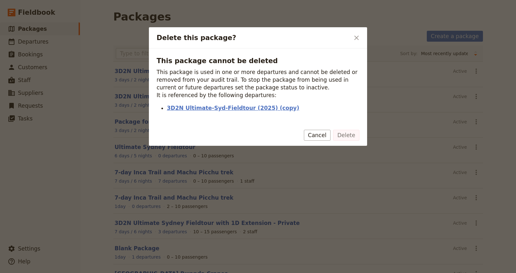
drag, startPoint x: 219, startPoint y: 111, endPoint x: 224, endPoint y: 110, distance: 5.2
click at [219, 111] on link "3D2N Ultimate-Syd-Fieldtour (2025) (copy)" at bounding box center [263, 108] width 192 height 8
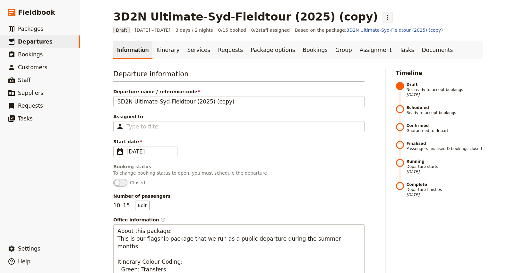
click at [383, 20] on icon "Actions" at bounding box center [387, 17] width 8 height 8
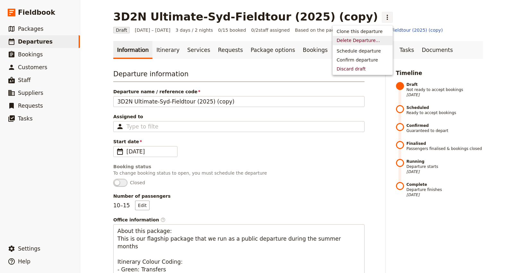
click at [356, 39] on span "Delete Departure..." at bounding box center [357, 40] width 43 height 6
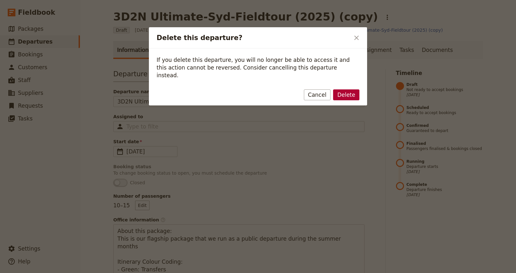
click at [349, 89] on button "Delete" at bounding box center [346, 94] width 26 height 11
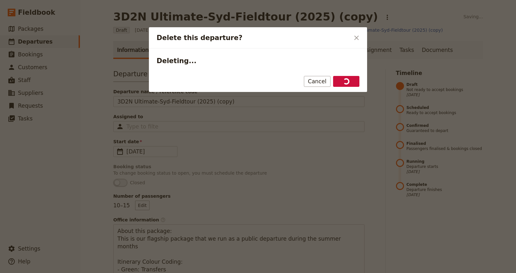
select select "CREATED_AT"
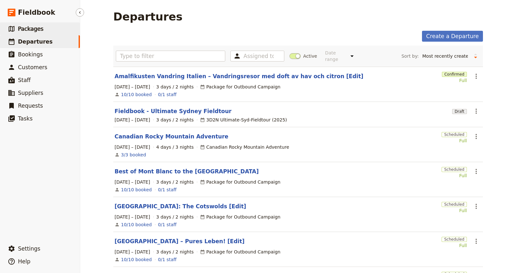
click at [37, 29] on span "Packages" at bounding box center [30, 29] width 25 height 6
select select "UPDATED_AT"
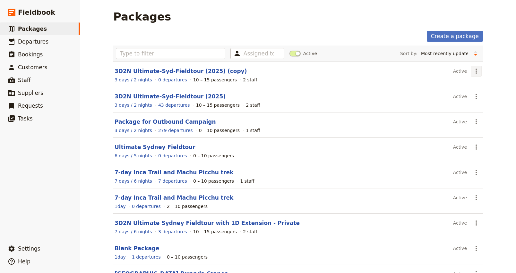
click at [470, 70] on button "​" at bounding box center [475, 71] width 11 height 11
click at [449, 113] on span "Delete package..." at bounding box center [445, 112] width 39 height 6
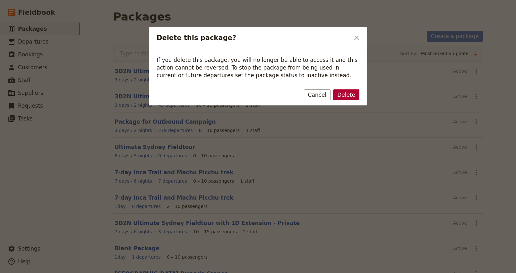
click at [349, 94] on button "Delete" at bounding box center [346, 94] width 26 height 11
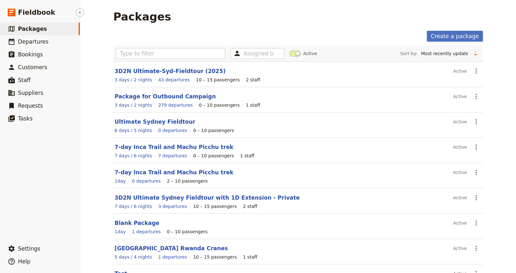
click at [60, 29] on link "​ Packages" at bounding box center [40, 28] width 80 height 13
